Goal: Transaction & Acquisition: Purchase product/service

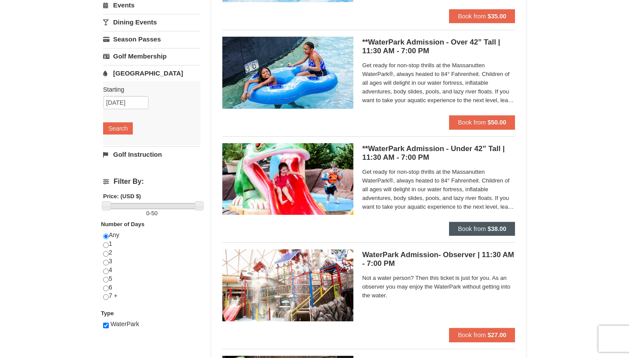
scroll to position [153, 0]
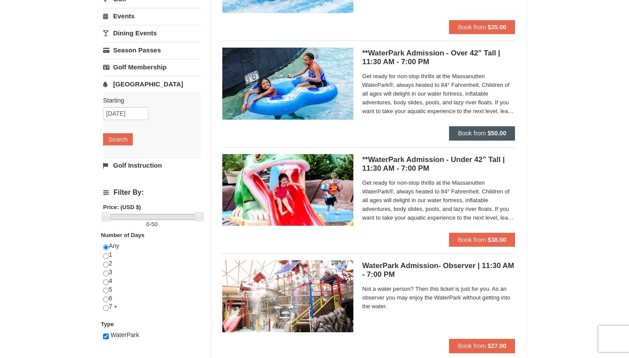
click at [496, 134] on strong "$50.00" at bounding box center [496, 133] width 19 height 7
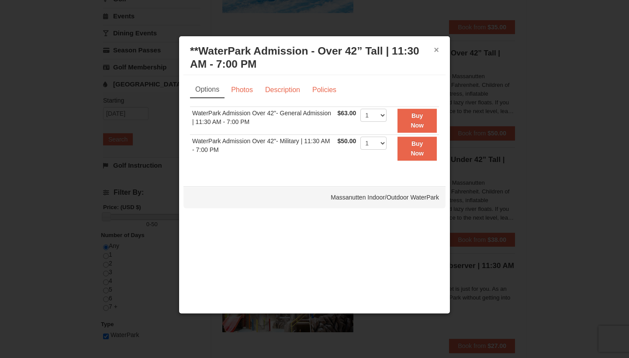
click at [437, 52] on button "×" at bounding box center [435, 49] width 5 height 9
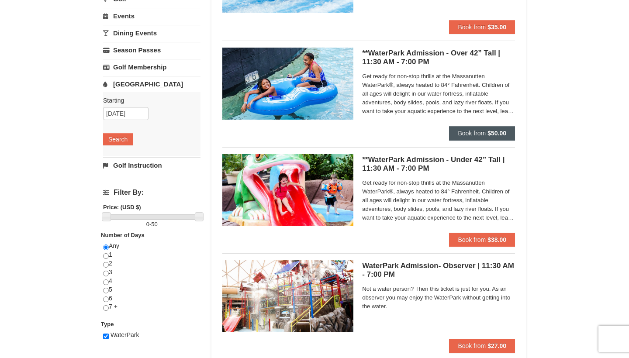
click at [467, 134] on span "Book from" at bounding box center [471, 133] width 28 height 7
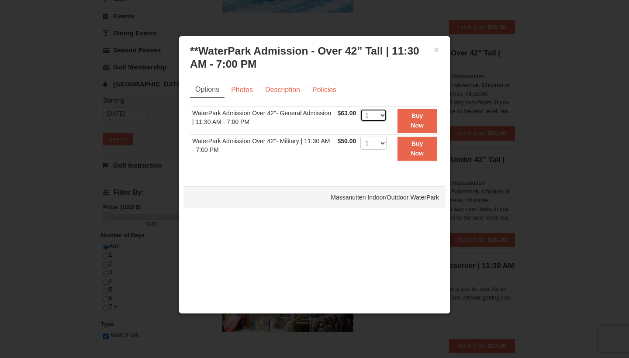
select select "2"
click at [436, 49] on button "×" at bounding box center [435, 49] width 5 height 9
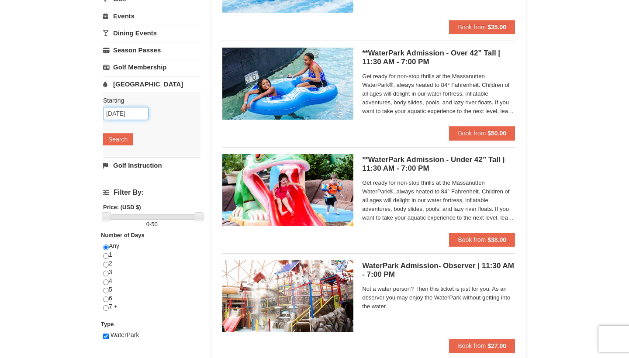
click at [122, 116] on input "[DATE]" at bounding box center [125, 113] width 45 height 13
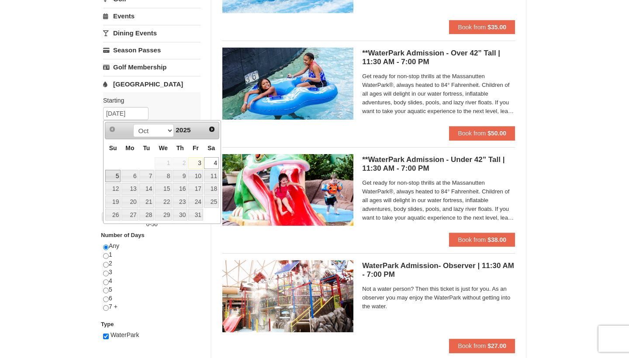
click at [117, 177] on link "5" at bounding box center [112, 176] width 15 height 12
type input "10/05/2025"
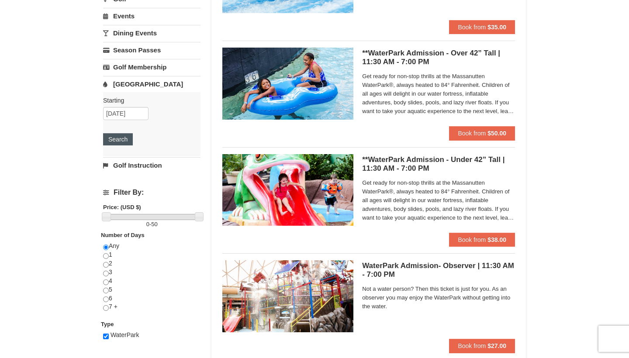
click at [124, 140] on button "Search" at bounding box center [118, 139] width 30 height 12
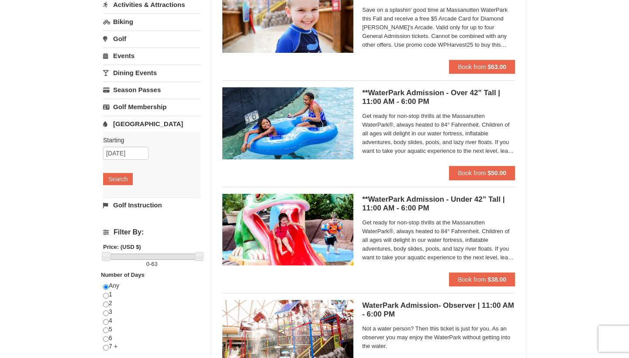
scroll to position [120, 0]
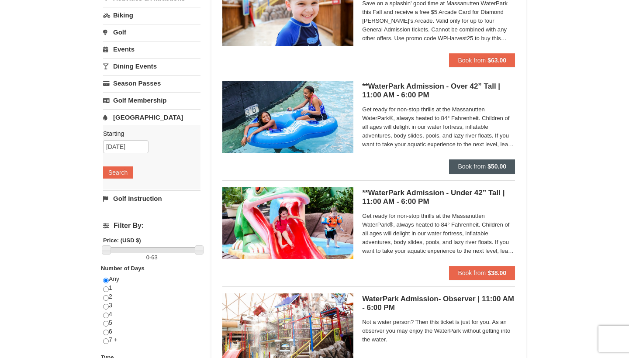
click at [468, 168] on span "Book from" at bounding box center [471, 166] width 28 height 7
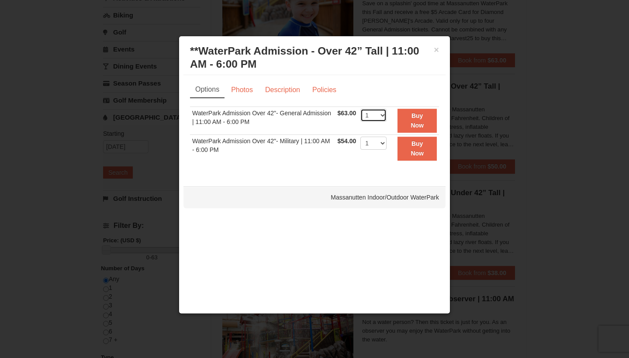
select select "2"
click at [423, 127] on strong "Buy Now" at bounding box center [416, 120] width 13 height 17
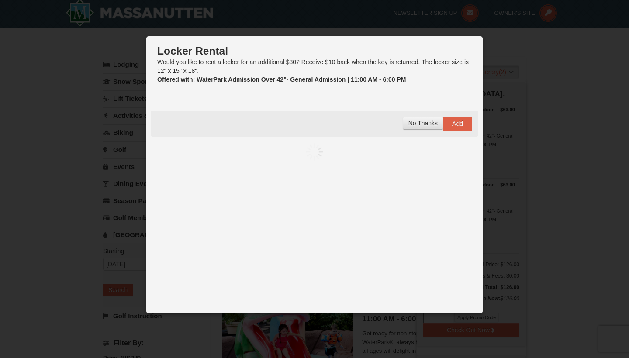
scroll to position [3, 0]
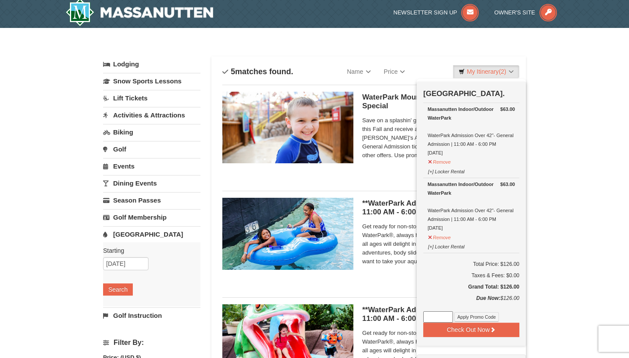
click at [580, 173] on div "× Categories List Filter My Itinerary (2) Check Out Now Water Park Pass. $63.00…" at bounding box center [314, 334] width 629 height 612
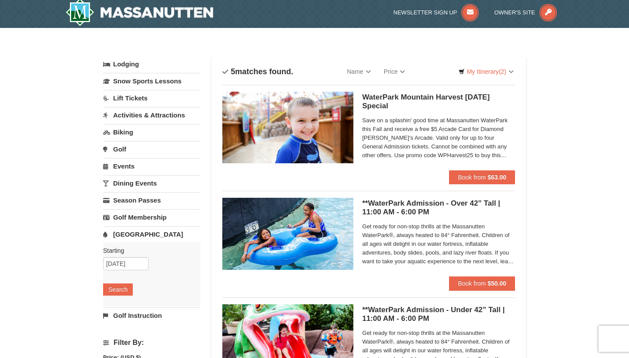
click at [586, 175] on div "× Categories List Filter My Itinerary (2) Check Out Now Water Park Pass. $63.00…" at bounding box center [314, 334] width 629 height 612
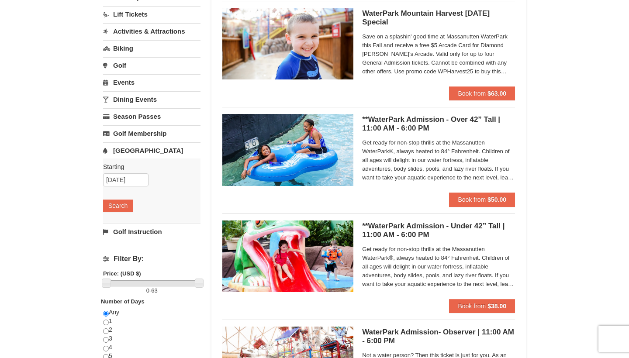
scroll to position [115, 0]
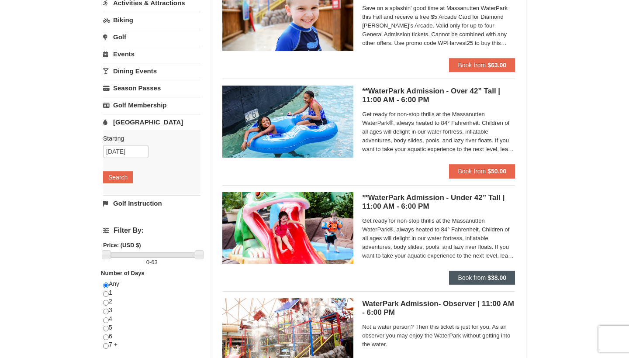
click at [509, 281] on button "Book from $38.00" at bounding box center [482, 278] width 66 height 14
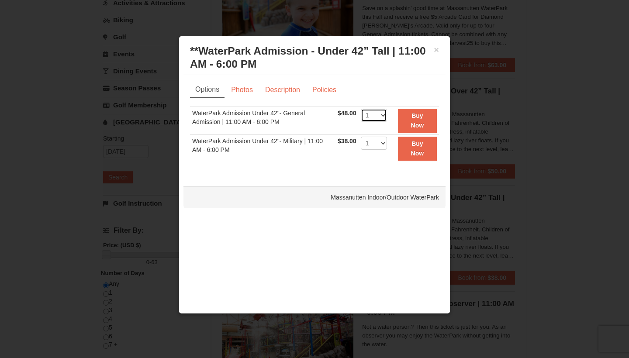
select select "2"
click at [424, 114] on strong "Buy Now" at bounding box center [417, 120] width 13 height 17
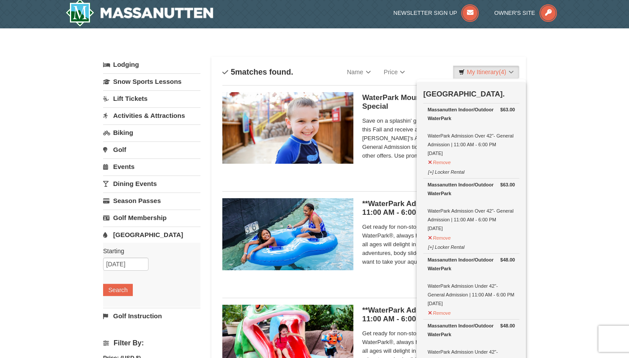
scroll to position [3, 0]
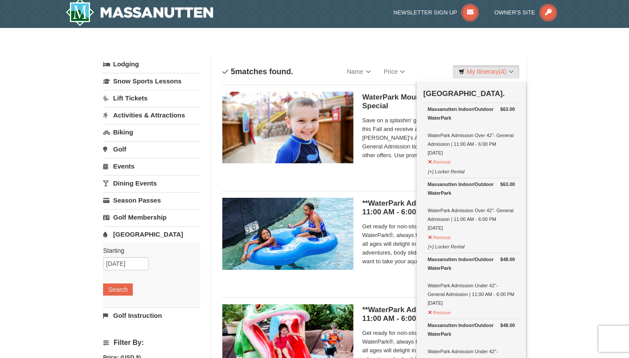
click at [588, 225] on div "× Categories List Filter My Itinerary (4) Check Out Now Water Park Pass. $63.00…" at bounding box center [314, 334] width 629 height 612
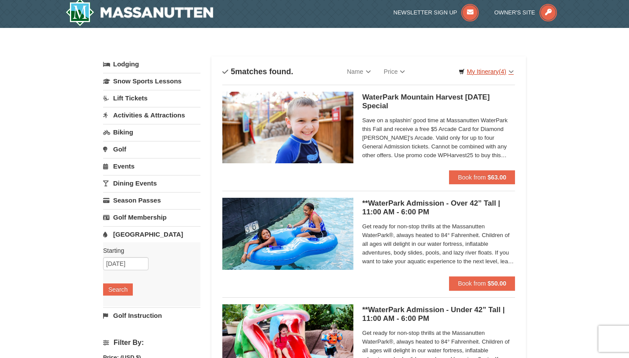
click at [484, 68] on link "My Itinerary (4)" at bounding box center [486, 71] width 66 height 13
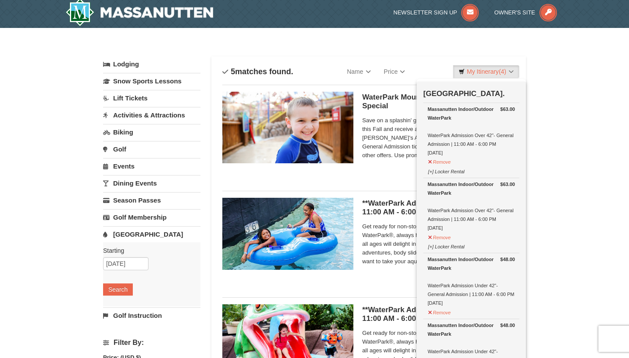
click at [523, 171] on div "Check Out Now Water Park Pass. $63.00 Massanutten Indoor/Outdoor WaterPark Wate…" at bounding box center [470, 279] width 109 height 395
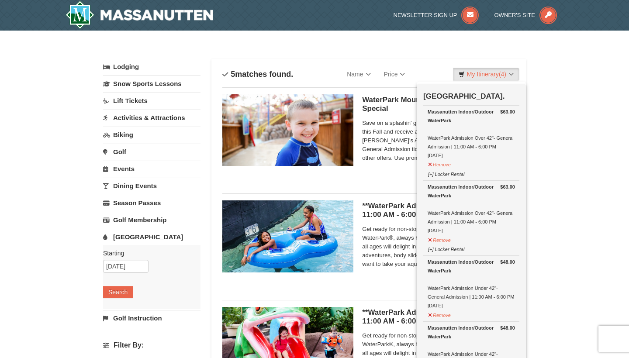
scroll to position [0, 0]
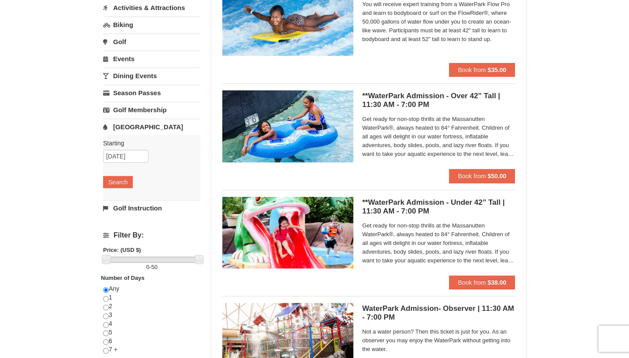
scroll to position [113, 0]
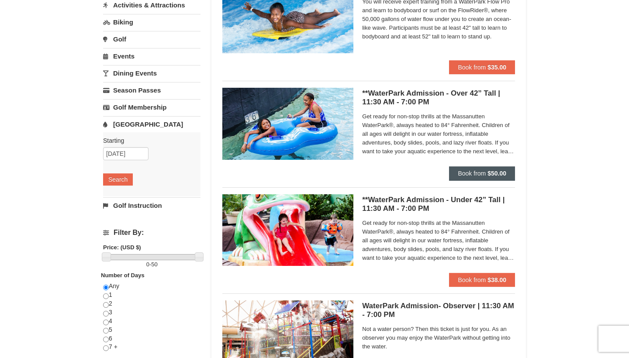
click at [474, 175] on span "Book from" at bounding box center [471, 173] width 28 height 7
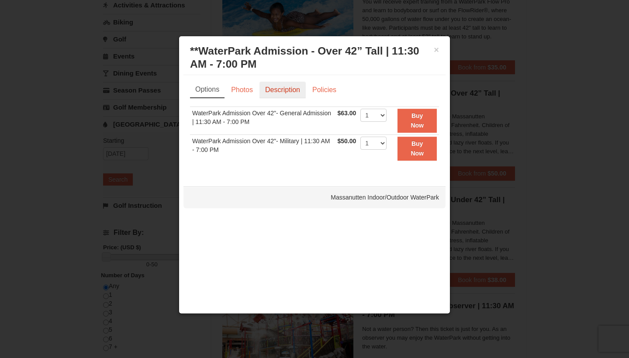
click at [284, 92] on link "Description" at bounding box center [282, 90] width 46 height 17
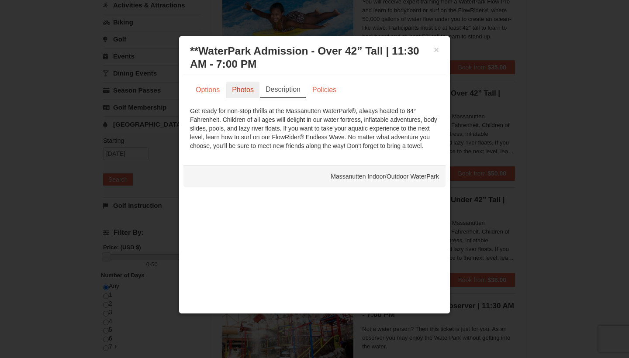
click at [240, 94] on link "Photos" at bounding box center [242, 90] width 33 height 17
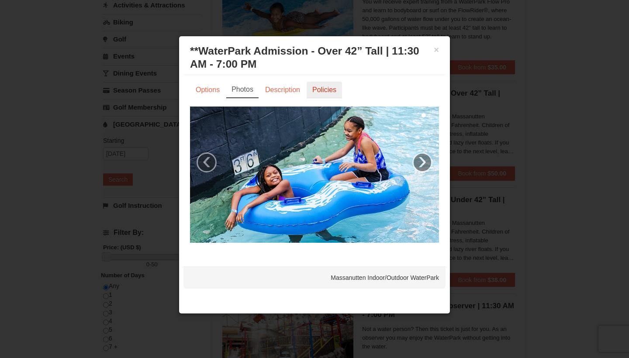
click at [332, 92] on link "Policies" at bounding box center [323, 90] width 35 height 17
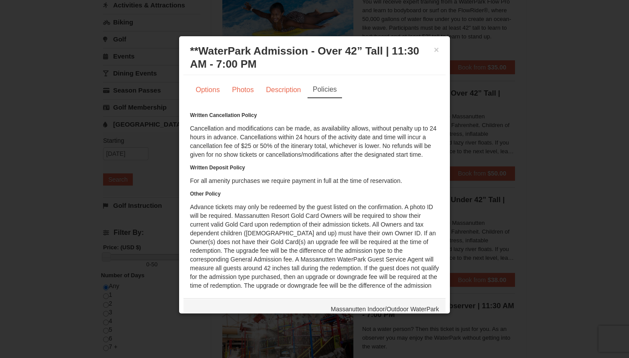
click at [435, 56] on h3 "**WaterPark Admission - Over 42” Tall | 11:30 AM - 7:00 PM Massanutten Indoor/O…" at bounding box center [314, 58] width 249 height 26
click at [436, 50] on button "×" at bounding box center [435, 49] width 5 height 9
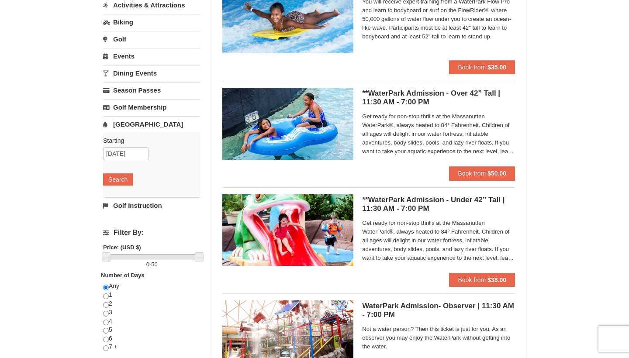
click at [567, 209] on div "× Categories List Filter My Itinerary (4) Check Out Now Water Park Pass. $63.00…" at bounding box center [314, 224] width 629 height 612
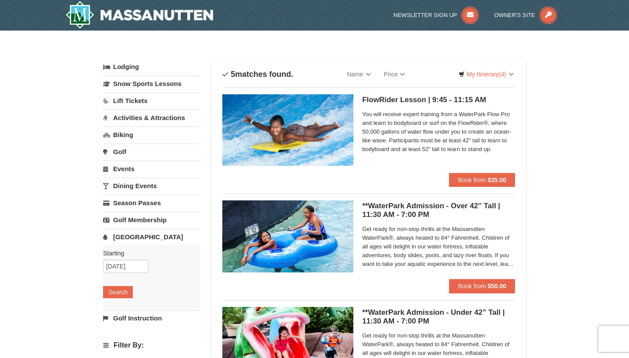
scroll to position [0, 0]
click at [485, 285] on button "Book from $50.00" at bounding box center [482, 286] width 66 height 14
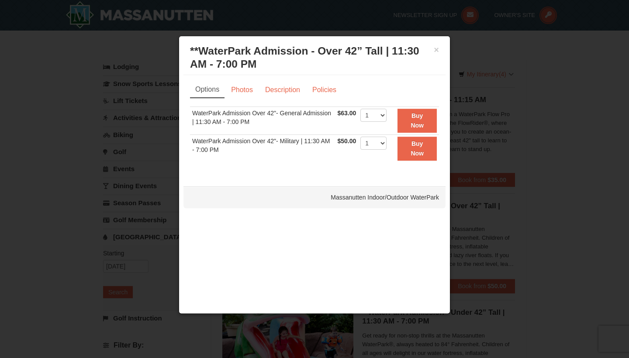
click at [388, 114] on td "1 2 3 4 5 6 7 8 9 10 11 12 13 14 15 16 17 18 19 20 21 22 23 24 25" at bounding box center [373, 121] width 31 height 28
select select "2"
click at [426, 120] on button "Buy Now" at bounding box center [416, 121] width 39 height 24
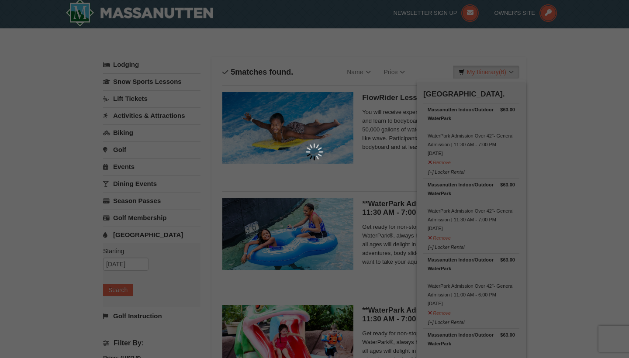
scroll to position [3, 0]
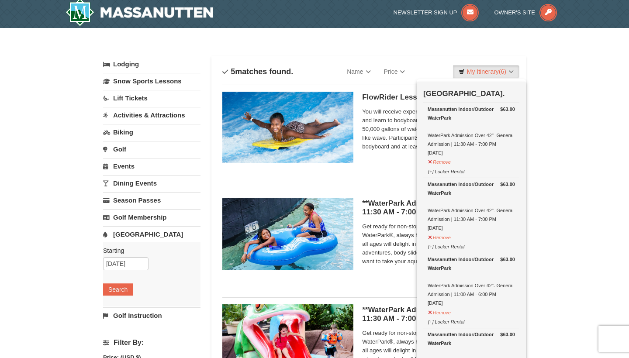
click at [566, 214] on div "× Categories List Filter My Itinerary (6) Check Out Now Water Park Pass. $63.00…" at bounding box center [314, 334] width 629 height 612
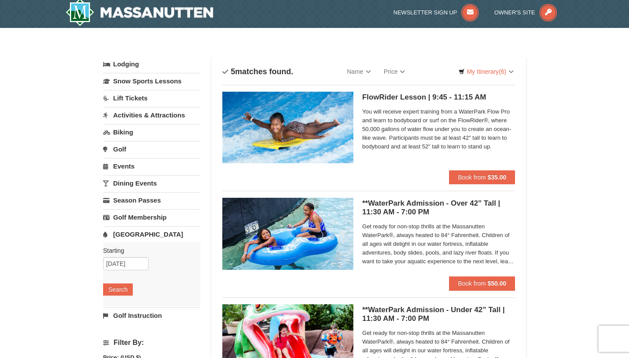
click at [499, 82] on div "Sort By Name Name (A to Z) Name (Z to A) Price Price (Low to High) Price (High …" at bounding box center [368, 339] width 292 height 553
click at [499, 75] on span "(6)" at bounding box center [501, 71] width 7 height 7
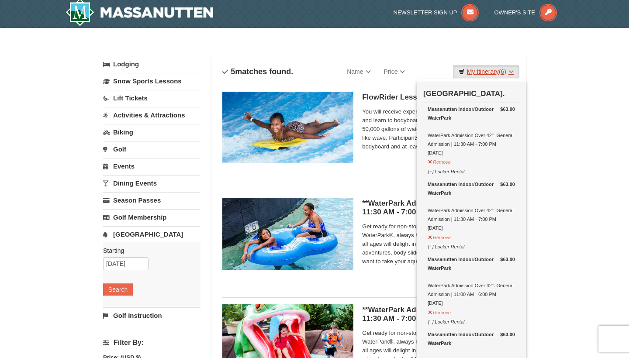
click at [499, 73] on span "(6)" at bounding box center [501, 71] width 7 height 7
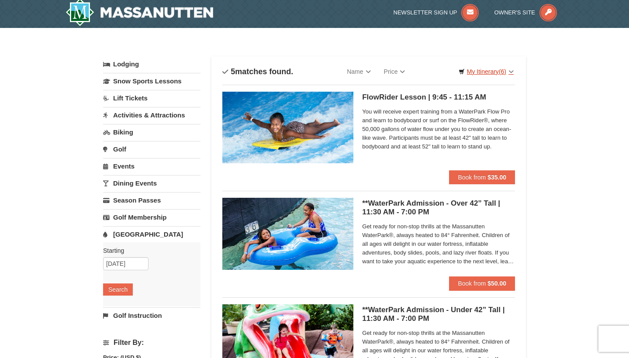
click at [499, 73] on span "(6)" at bounding box center [501, 71] width 7 height 7
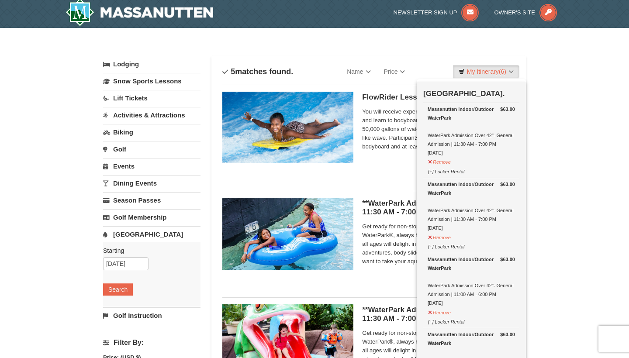
click at [519, 122] on div "Check Out Now Water Park Pass. $63.00 Massanutten Indoor/Outdoor WaterPark Wate…" at bounding box center [470, 355] width 109 height 546
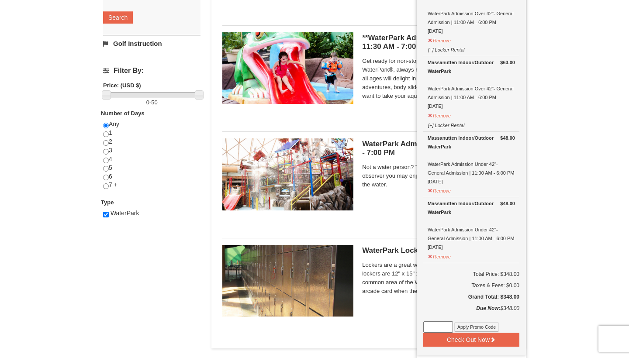
scroll to position [294, 0]
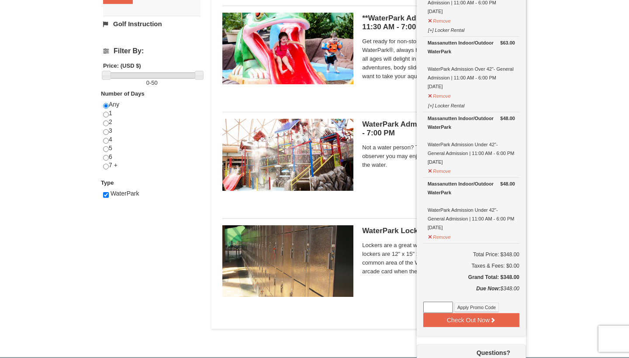
click at [439, 307] on input at bounding box center [438, 307] width 30 height 11
click at [519, 171] on td "$48.00 Massanutten Indoor/Outdoor WaterPark WaterPark Admission Under 42"- Gene…" at bounding box center [471, 145] width 96 height 66
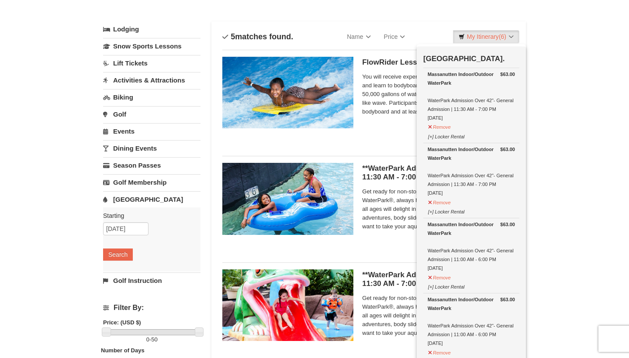
scroll to position [34, 0]
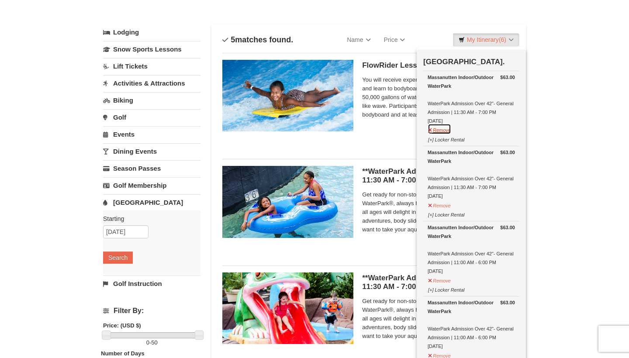
click at [438, 130] on button "Remove" at bounding box center [439, 129] width 24 height 11
click at [440, 131] on button "Remove" at bounding box center [439, 129] width 24 height 11
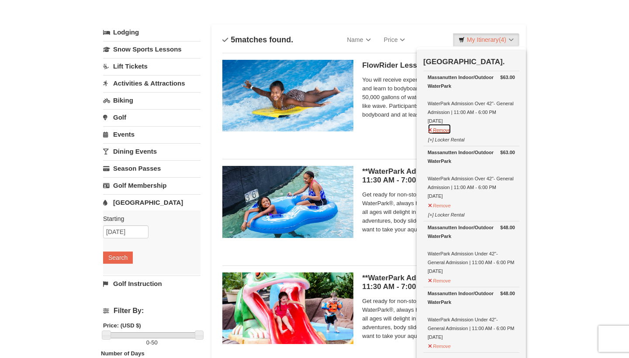
click at [434, 128] on button "Remove" at bounding box center [439, 129] width 24 height 11
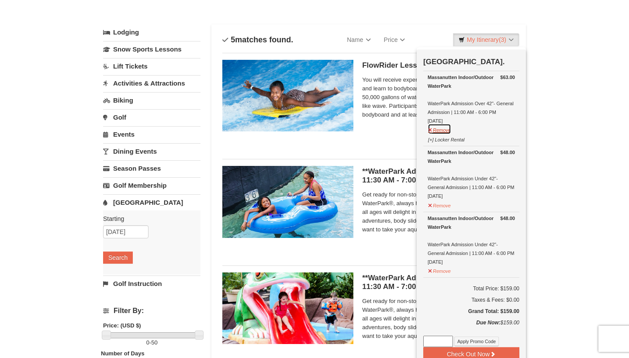
click at [440, 131] on button "Remove" at bounding box center [439, 129] width 24 height 11
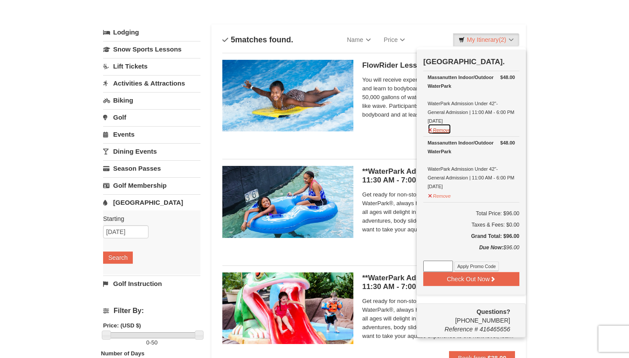
click at [438, 130] on button "Remove" at bounding box center [439, 129] width 24 height 11
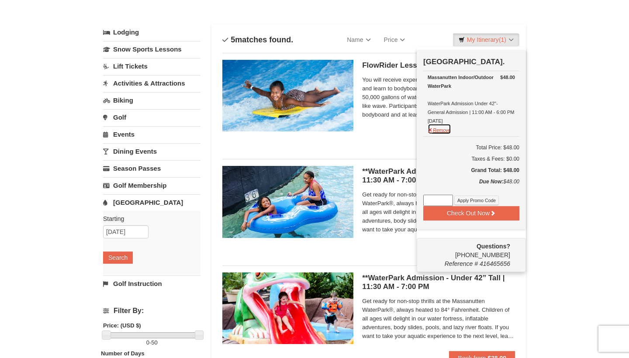
click at [439, 131] on button "Remove" at bounding box center [439, 129] width 24 height 11
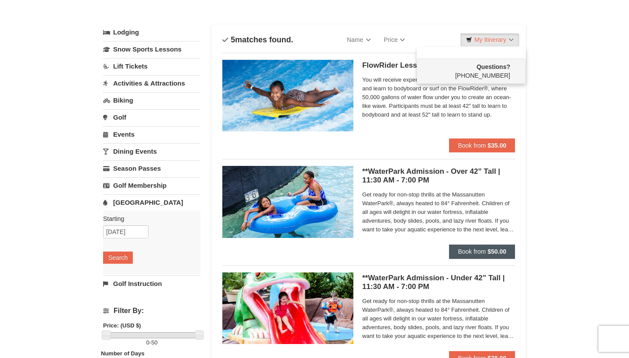
click at [505, 251] on strong "$50.00" at bounding box center [496, 251] width 19 height 7
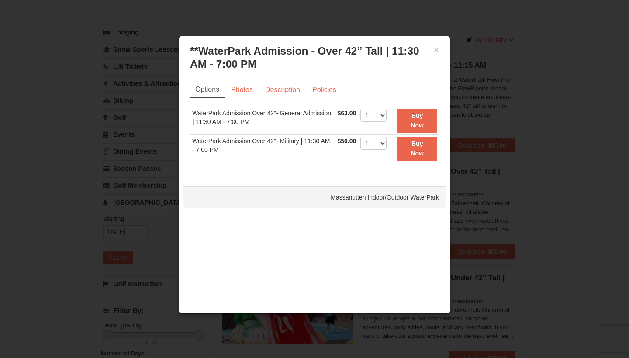
click at [440, 50] on div "× **WaterPark Admission - Over 42” Tall | 11:30 AM - 7:00 PM Massanutten Indoor…" at bounding box center [314, 58] width 262 height 34
click at [438, 51] on button "×" at bounding box center [435, 49] width 5 height 9
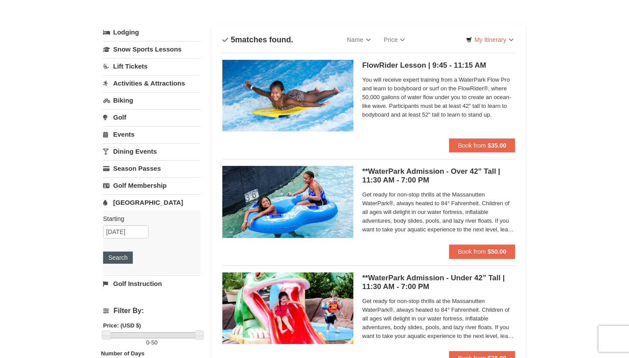
click at [121, 263] on button "Search" at bounding box center [118, 257] width 30 height 12
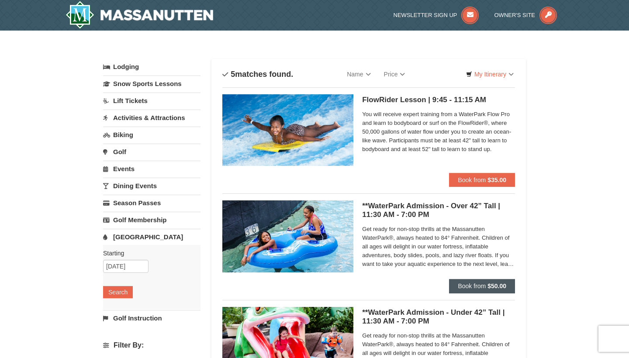
click at [490, 283] on strong "$50.00" at bounding box center [496, 285] width 19 height 7
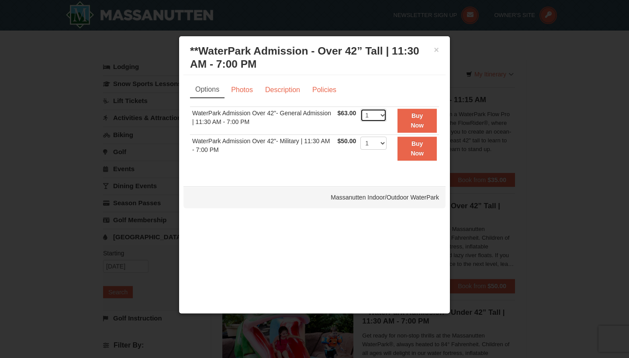
select select "2"
click at [423, 121] on strong "Buy Now" at bounding box center [416, 120] width 13 height 17
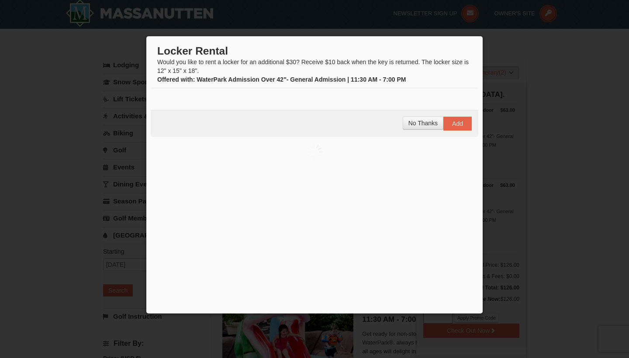
scroll to position [3, 0]
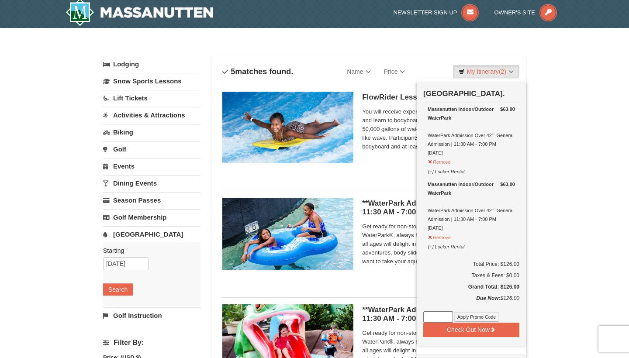
click at [584, 172] on div "× Categories List Filter My Itinerary (2) Check Out Now [GEOGRAPHIC_DATA]. $63.…" at bounding box center [314, 334] width 629 height 612
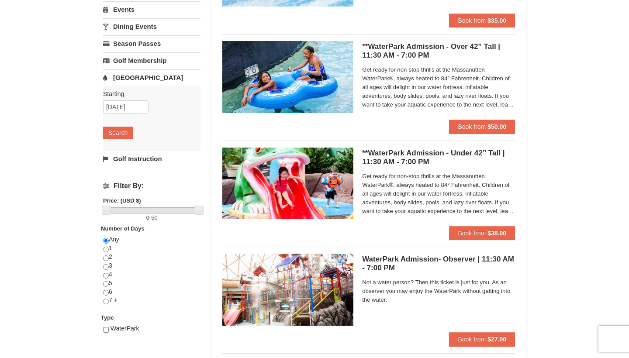
scroll to position [160, 0]
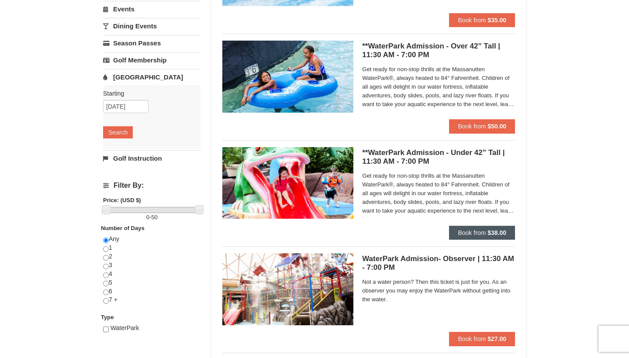
click at [494, 233] on strong "$38.00" at bounding box center [496, 232] width 19 height 7
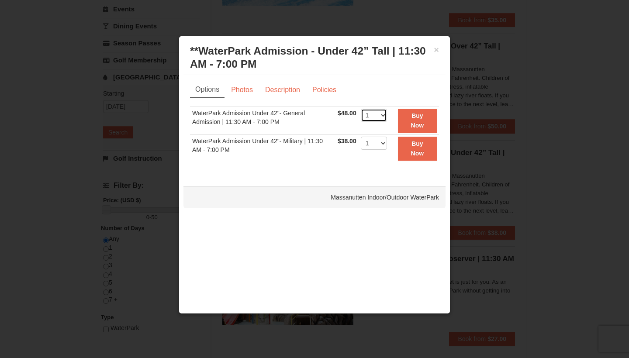
select select "2"
click at [422, 120] on button "Buy Now" at bounding box center [417, 121] width 39 height 24
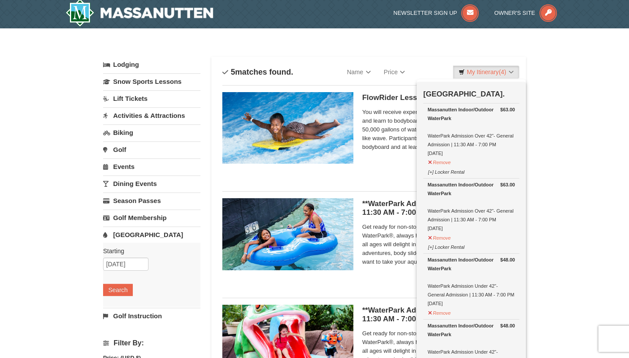
scroll to position [3, 0]
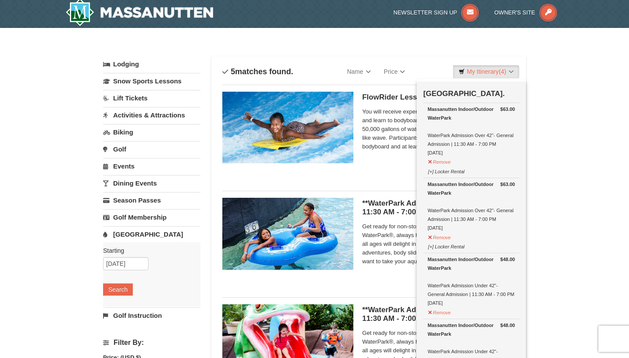
click at [491, 155] on div "Massanutten Indoor/Outdoor WaterPark WaterPark Admission Over 42"- General Admi…" at bounding box center [470, 131] width 87 height 52
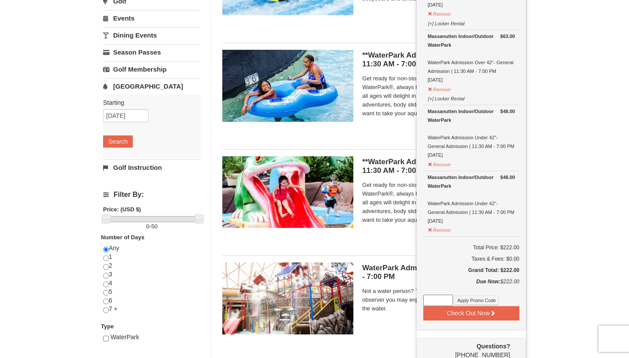
scroll to position [152, 0]
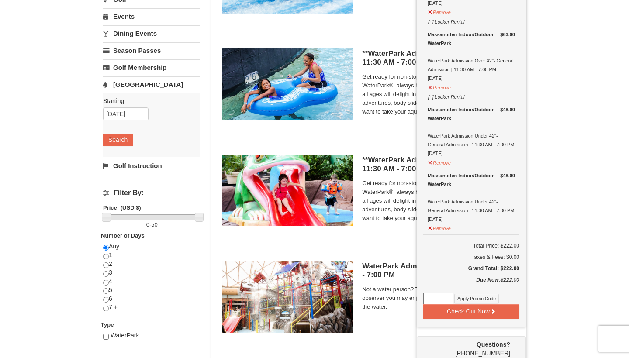
click at [438, 299] on input at bounding box center [438, 298] width 30 height 11
click at [439, 297] on input at bounding box center [438, 298] width 30 height 11
click at [442, 296] on input at bounding box center [438, 298] width 30 height 11
type input "WPFUNDAY25"
click at [474, 299] on button "Apply Promo Code" at bounding box center [476, 299] width 45 height 10
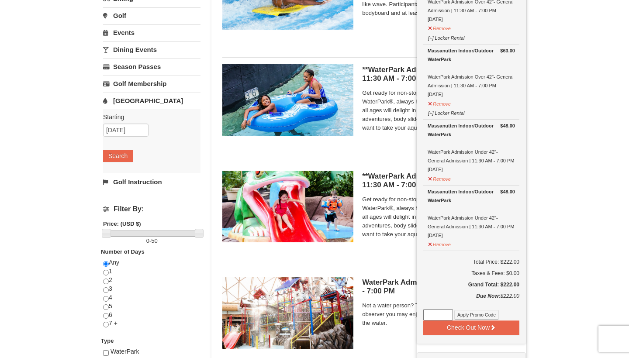
scroll to position [134, 0]
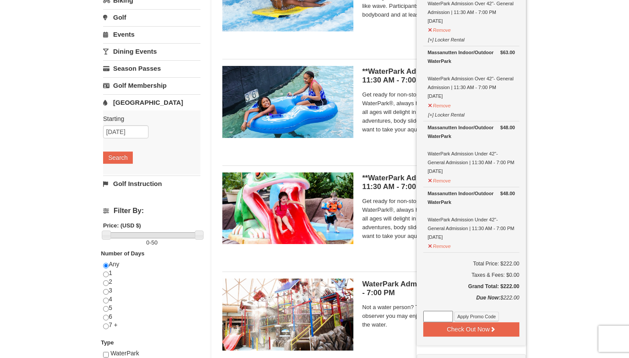
click at [442, 314] on input at bounding box center [438, 316] width 30 height 11
type input "WPFLASH40"
click at [469, 318] on button "Apply Promo Code" at bounding box center [476, 317] width 45 height 10
click at [440, 282] on h5 "Grand Total: $222.00" at bounding box center [471, 286] width 96 height 9
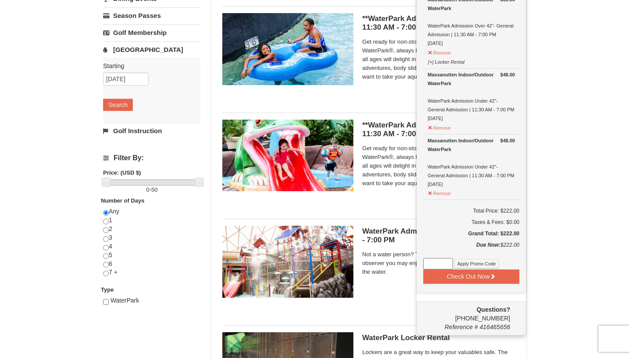
scroll to position [186, 0]
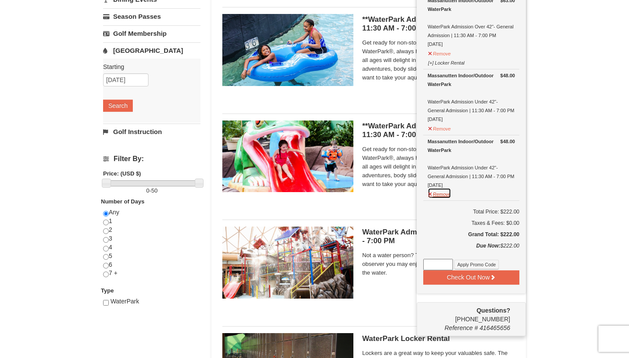
click at [444, 192] on button "Remove" at bounding box center [439, 193] width 24 height 11
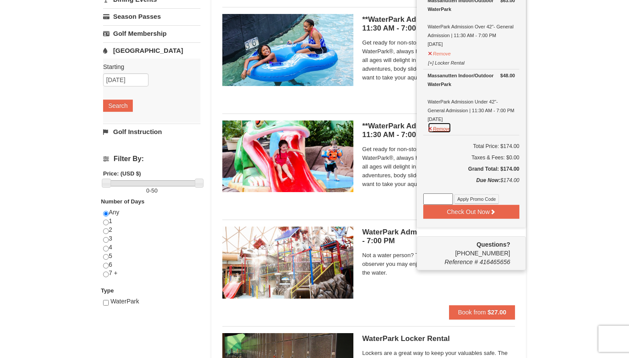
click at [433, 129] on button "Remove" at bounding box center [439, 127] width 24 height 11
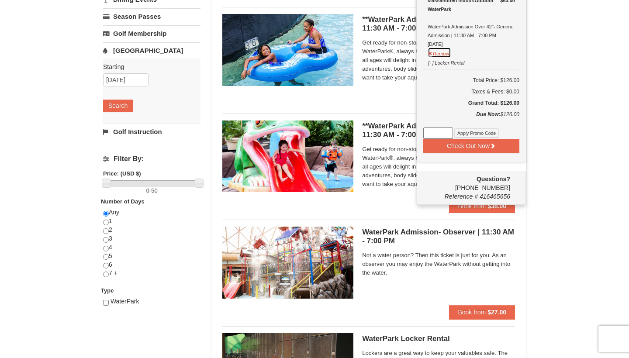
click at [433, 54] on button "Remove" at bounding box center [439, 52] width 24 height 11
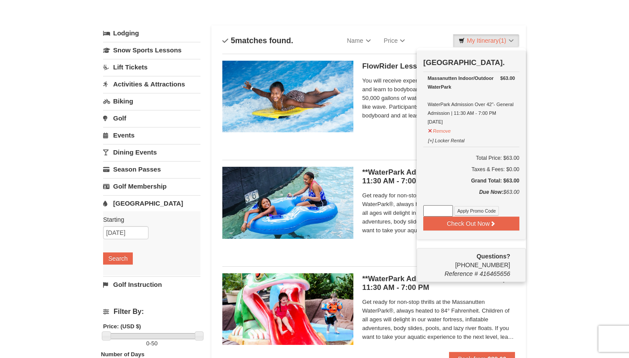
scroll to position [27, 0]
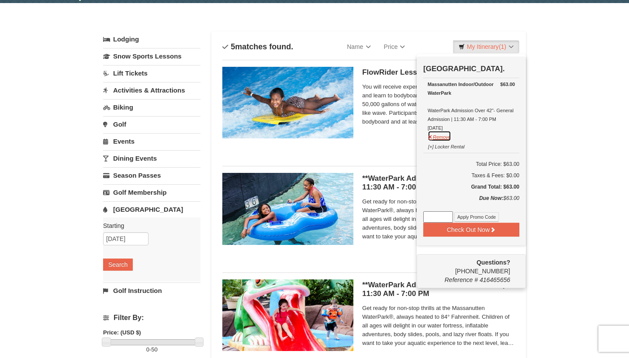
click at [446, 134] on button "Remove" at bounding box center [439, 136] width 24 height 11
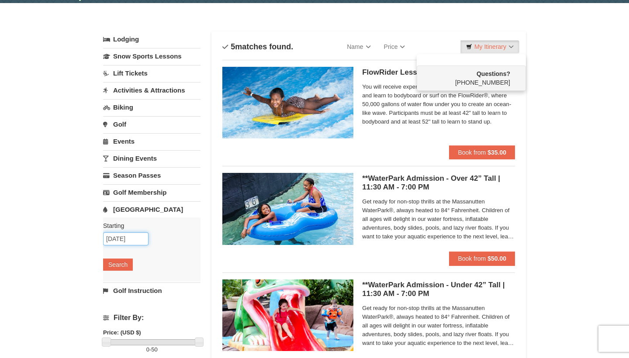
click at [124, 241] on input "10/04/2025" at bounding box center [125, 238] width 45 height 13
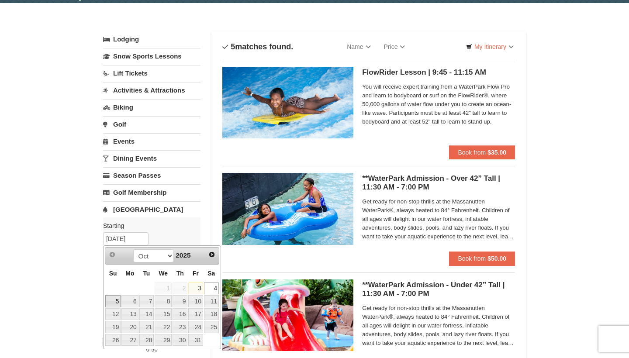
click at [115, 296] on link "5" at bounding box center [112, 301] width 15 height 12
type input "10/05/2025"
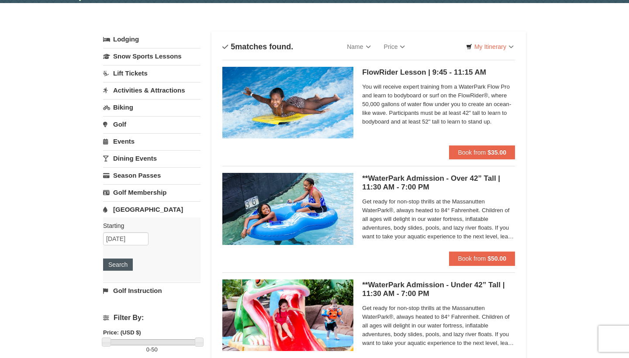
click at [116, 268] on button "Search" at bounding box center [118, 264] width 30 height 12
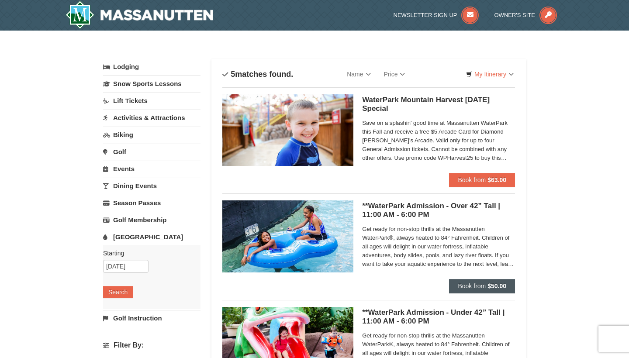
click at [466, 286] on span "Book from" at bounding box center [471, 285] width 28 height 7
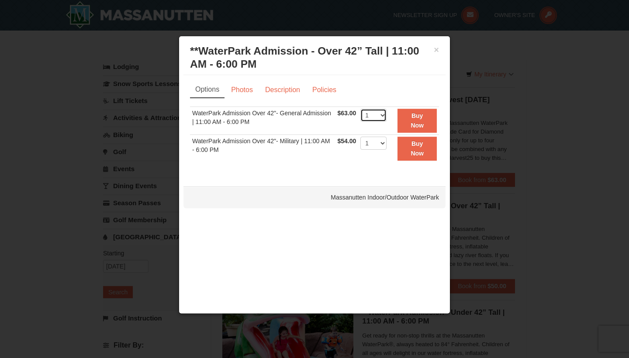
select select "2"
click at [423, 117] on strong "Buy Now" at bounding box center [416, 120] width 13 height 17
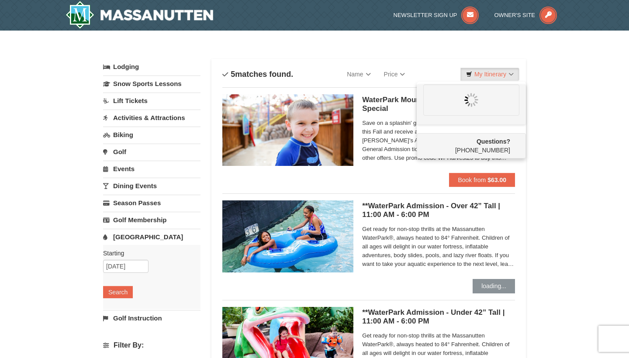
click at [570, 243] on div "× Categories List Filter My Itinerary Questions? 1-540-289-9441 Lodging Arrival…" at bounding box center [314, 337] width 629 height 612
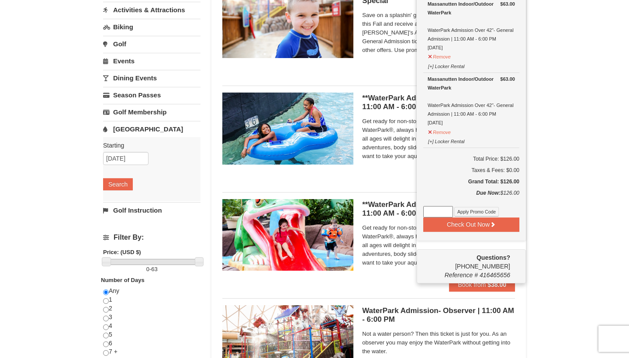
scroll to position [111, 0]
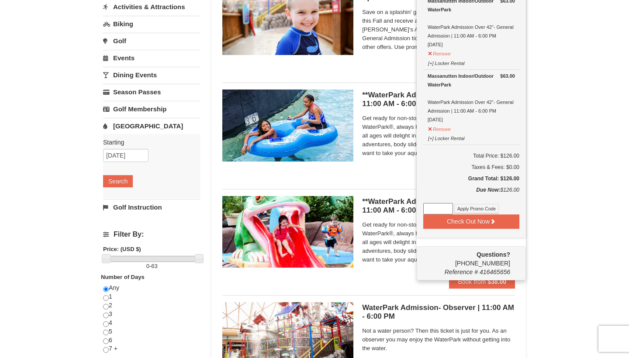
click at [567, 241] on div "× Categories List Filter My Itinerary (2) Check Out Now Water Park Pass. $63.00…" at bounding box center [314, 226] width 629 height 612
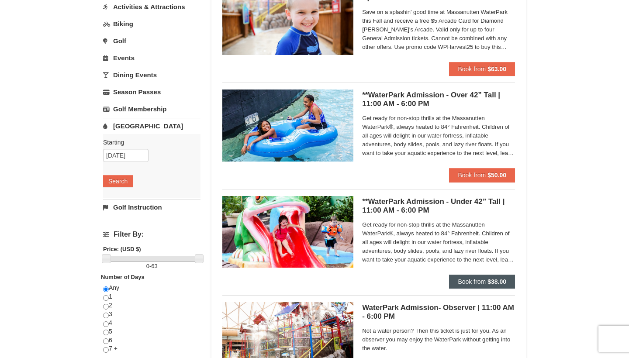
click at [489, 278] on strong "$38.00" at bounding box center [496, 281] width 19 height 7
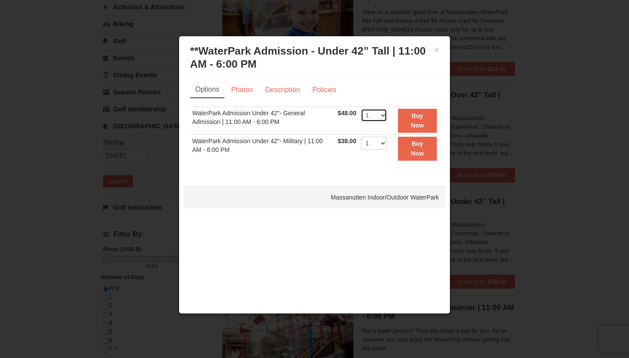
select select "2"
click at [424, 116] on strong "Buy Now" at bounding box center [417, 120] width 13 height 17
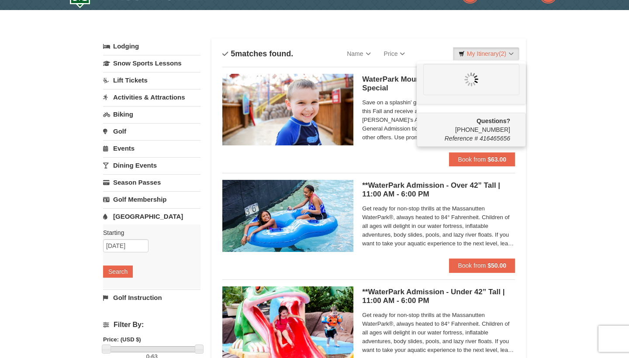
scroll to position [0, 0]
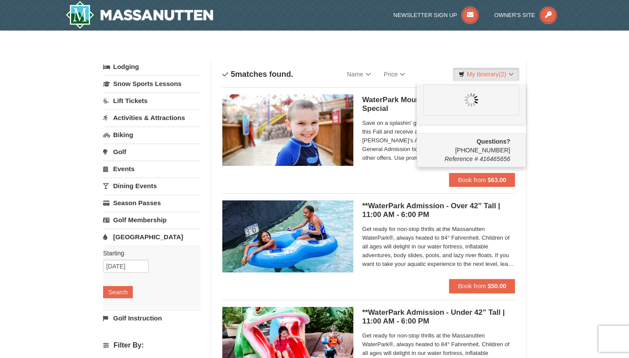
click at [587, 203] on div "× Categories List Filter My Itinerary (2) Questions? 1-540-289-9441 Reference #…" at bounding box center [314, 337] width 629 height 612
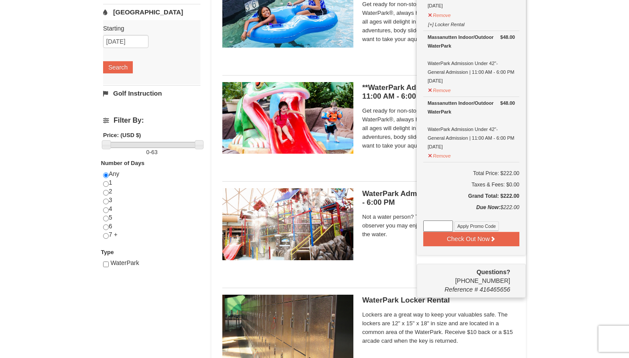
scroll to position [228, 0]
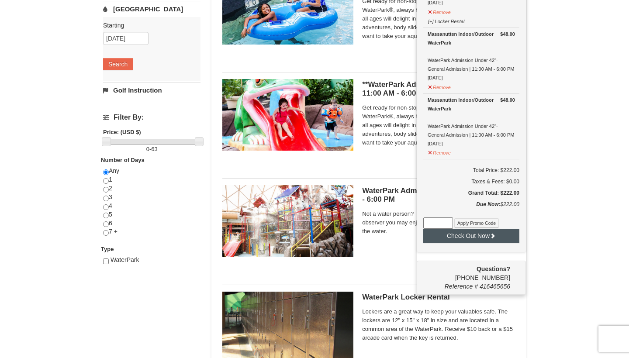
click at [466, 236] on button "Check Out Now" at bounding box center [471, 236] width 96 height 14
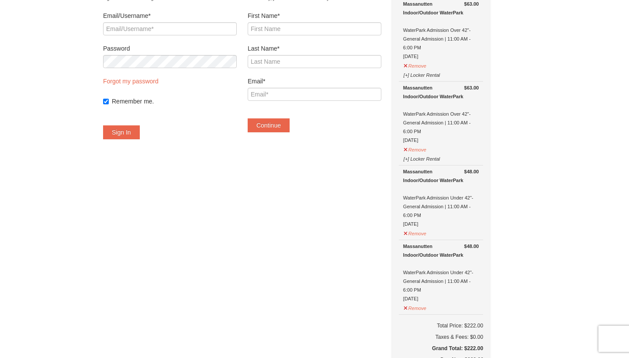
scroll to position [57, 0]
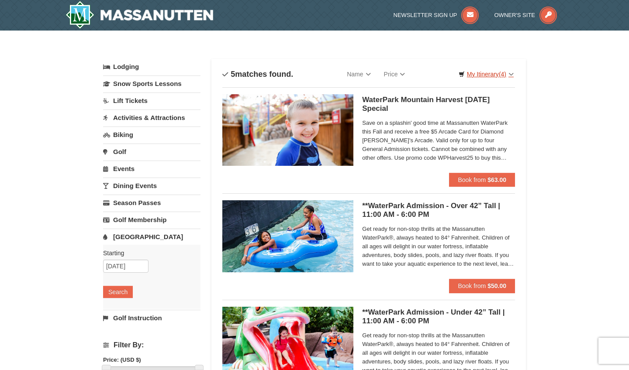
click at [491, 77] on link "My Itinerary (4)" at bounding box center [486, 74] width 66 height 13
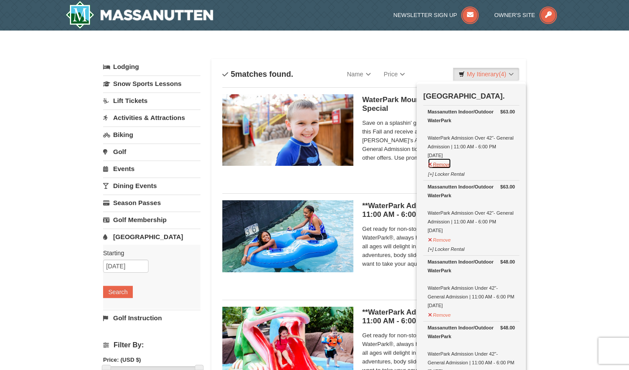
click at [445, 165] on button "Remove" at bounding box center [439, 163] width 24 height 11
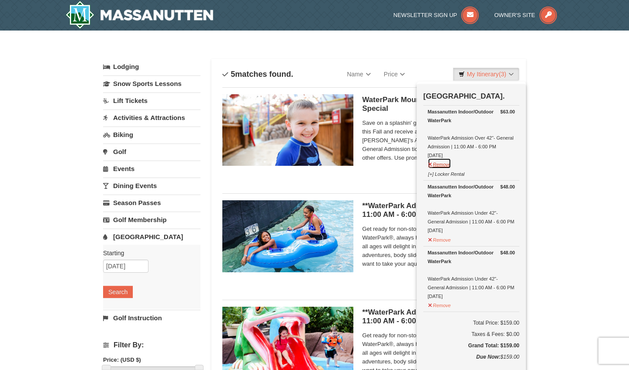
click at [440, 165] on button "Remove" at bounding box center [439, 163] width 24 height 11
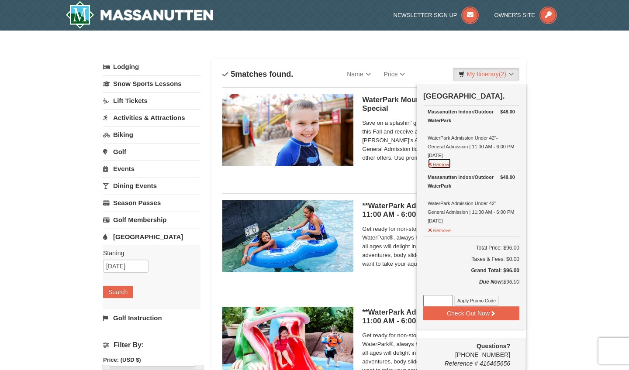
click at [440, 167] on button "Remove" at bounding box center [439, 163] width 24 height 11
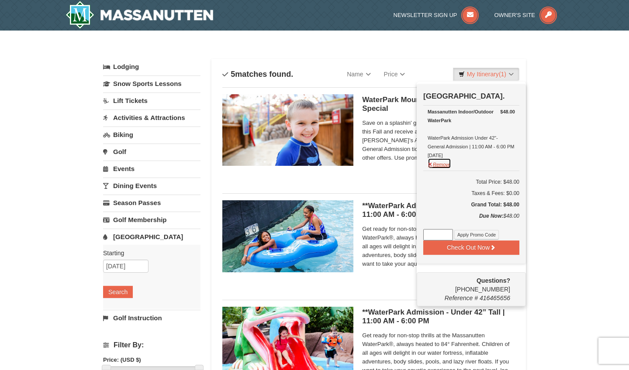
click at [439, 169] on button "Remove" at bounding box center [439, 163] width 24 height 11
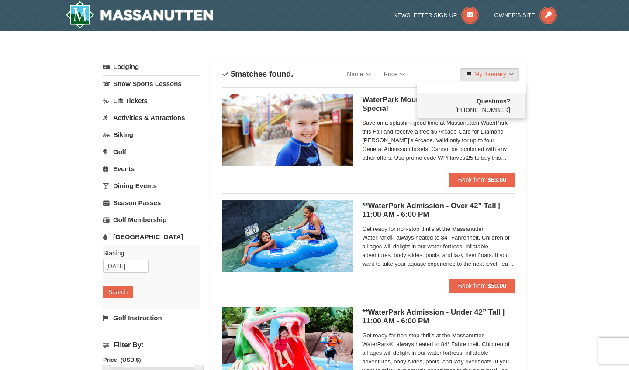
click at [142, 204] on link "Season Passes" at bounding box center [151, 203] width 97 height 16
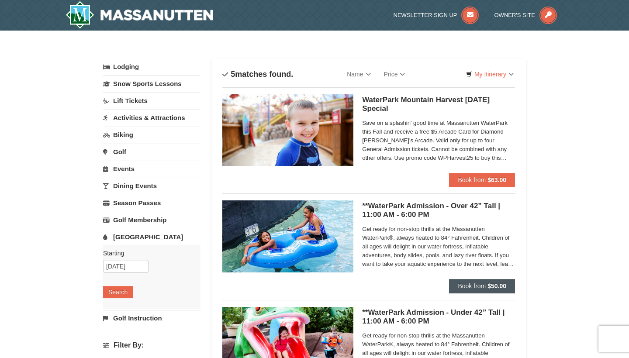
click at [478, 289] on span "Book from" at bounding box center [471, 285] width 28 height 7
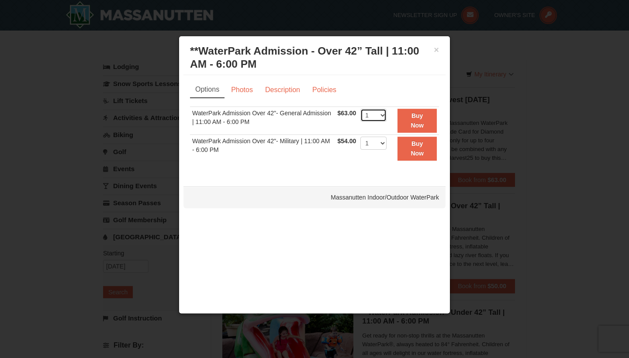
select select "2"
click at [420, 115] on strong "Buy Now" at bounding box center [416, 120] width 13 height 17
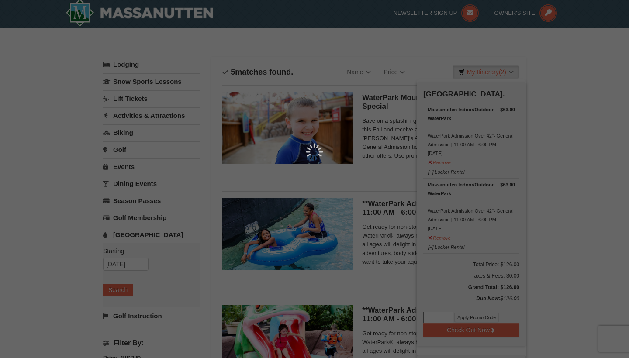
scroll to position [3, 0]
click at [577, 245] on div at bounding box center [314, 179] width 629 height 358
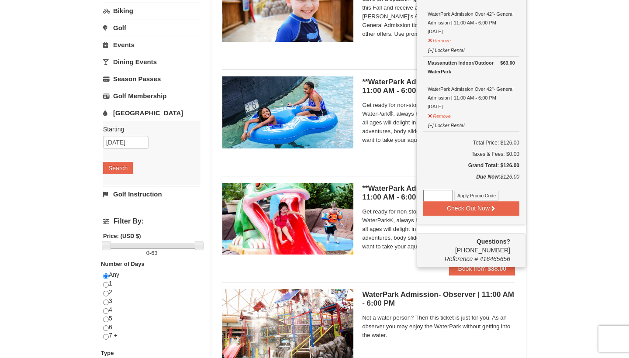
scroll to position [126, 0]
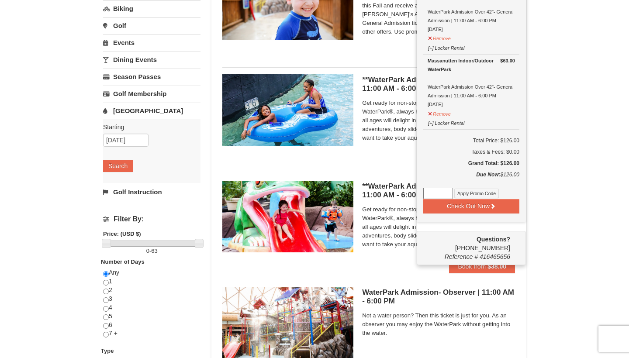
click at [590, 239] on div "× Categories List Filter My Itinerary (2) Check Out Now Water Park Pass. $63.00…" at bounding box center [314, 210] width 629 height 612
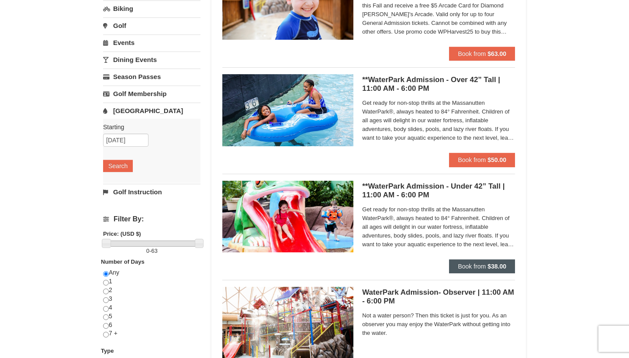
click at [503, 263] on strong "$38.00" at bounding box center [496, 266] width 19 height 7
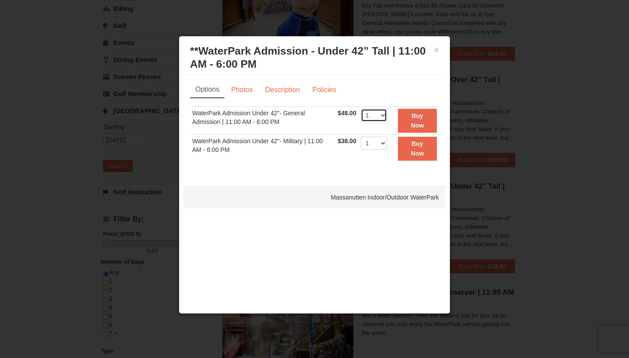
select select "2"
click at [419, 115] on strong "Buy Now" at bounding box center [417, 120] width 13 height 17
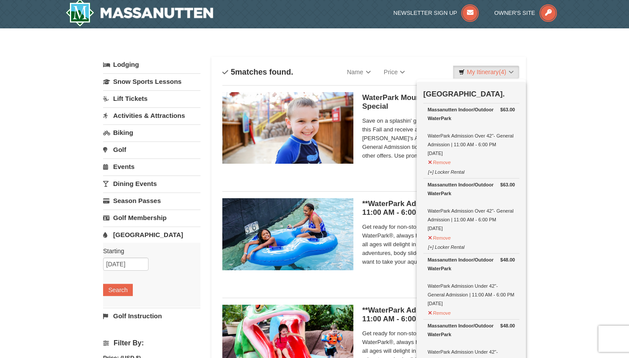
scroll to position [3, 0]
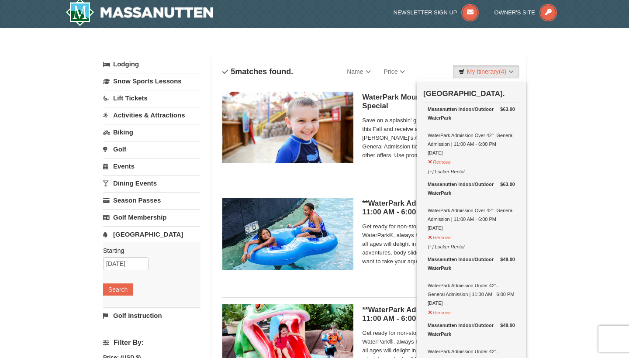
click at [518, 155] on td "$63.00 Massanutten Indoor/Outdoor WaterPark WaterPark Admission Over 42"- Gener…" at bounding box center [471, 140] width 96 height 75
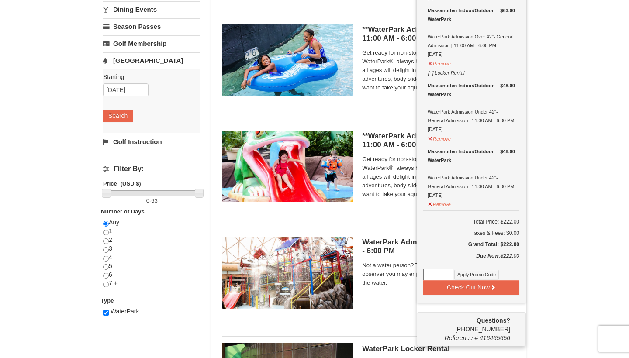
scroll to position [185, 0]
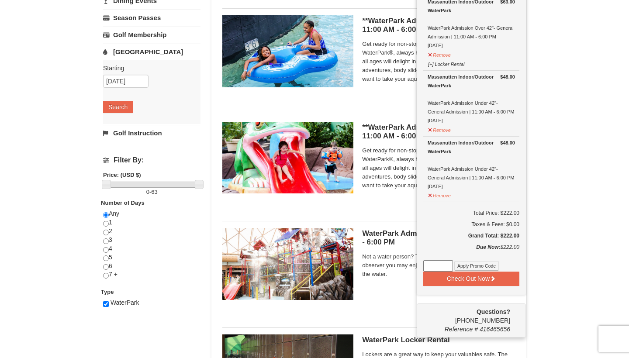
click at [436, 266] on input at bounding box center [438, 265] width 30 height 11
type input "WPHarvest25"
click at [475, 267] on button "Apply Promo Code" at bounding box center [476, 266] width 45 height 10
click at [441, 266] on input at bounding box center [438, 265] width 30 height 11
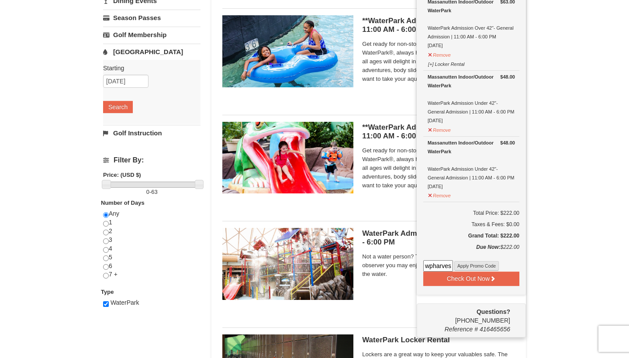
type input "wpharvest25"
click at [470, 266] on button "Apply Promo Code" at bounding box center [476, 266] width 45 height 10
click at [467, 278] on button "Check Out Now" at bounding box center [471, 278] width 96 height 14
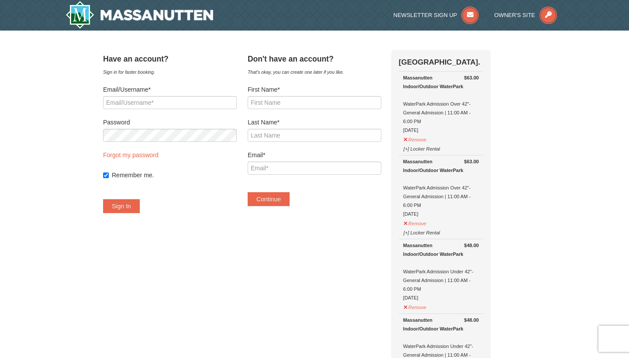
type input "[PERSON_NAME]"
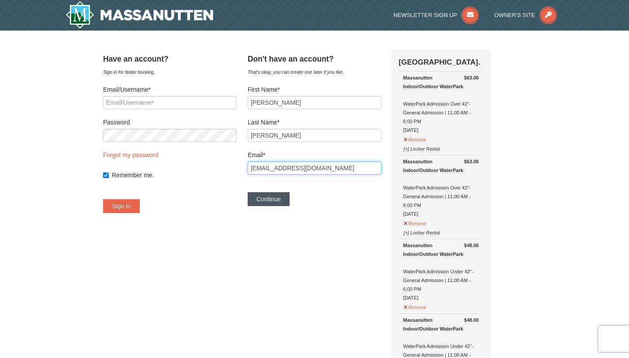
type input "[EMAIL_ADDRESS][DOMAIN_NAME]"
click at [269, 200] on button "Continue" at bounding box center [268, 199] width 42 height 14
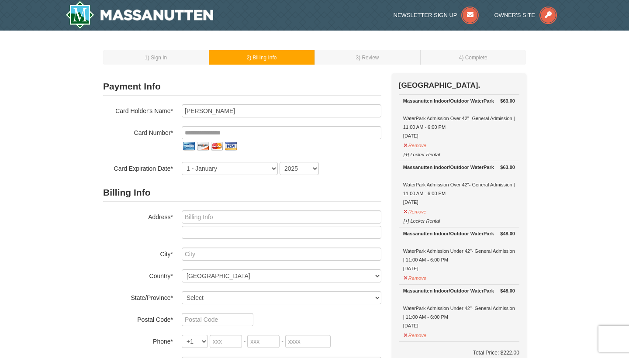
click at [350, 184] on h2 "Billing Info" at bounding box center [242, 193] width 278 height 18
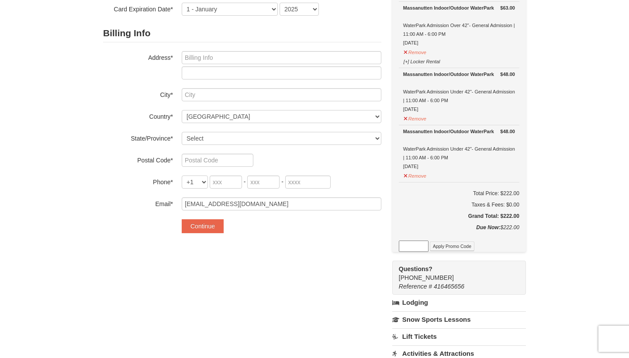
scroll to position [160, 0]
click at [415, 245] on input at bounding box center [414, 245] width 30 height 11
type input "wpharvest25"
click at [441, 246] on button "Apply Promo Code" at bounding box center [452, 246] width 45 height 10
click at [359, 266] on div "Payment Info Card To Use* New Card CVV* Card Holder's Name* alvaro rojas Card N…" at bounding box center [314, 210] width 423 height 592
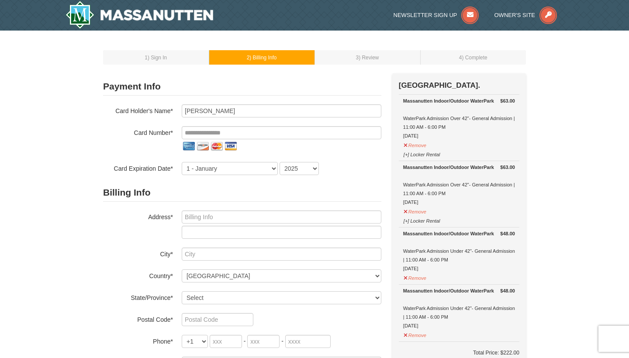
scroll to position [0, 0]
click at [583, 183] on div "1 ) Sign In 2 ) Billing Info 3 ) Review ) Complete ×" at bounding box center [314, 358] width 629 height 655
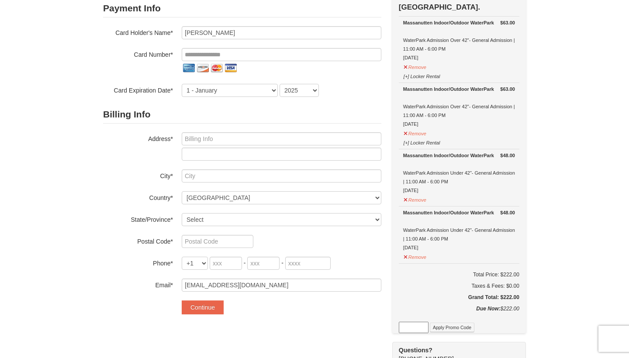
scroll to position [97, 0]
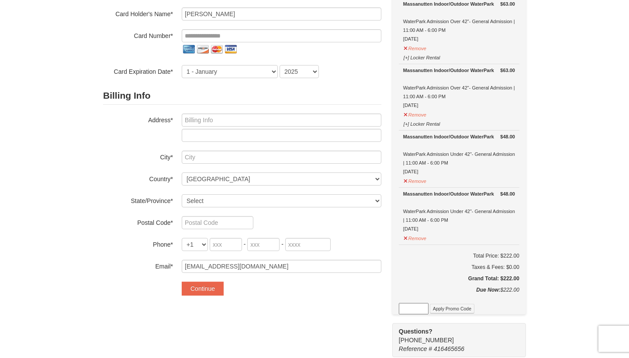
click at [565, 156] on div "1 ) Sign In 2 ) Billing Info 3 ) Review ) Complete ×" at bounding box center [314, 261] width 629 height 655
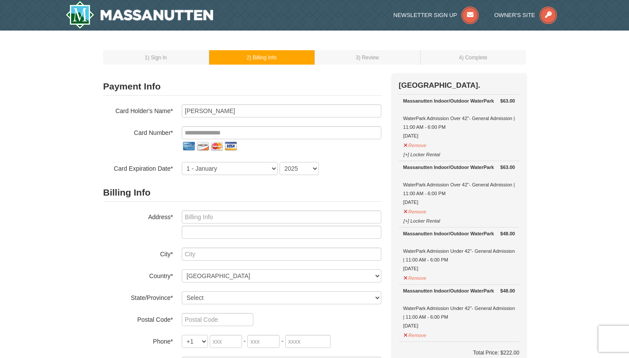
scroll to position [0, 0]
click at [360, 172] on div "1 - January 2 - February 3 - March 4 - April 5 - May 6 - June 7 - July 8 - Augu…" at bounding box center [281, 168] width 199 height 13
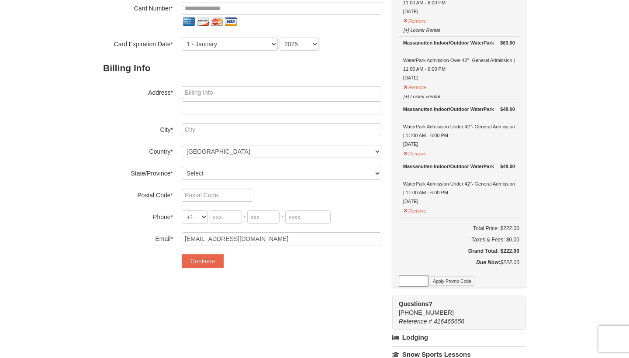
scroll to position [127, 0]
